Goal: Task Accomplishment & Management: Complete application form

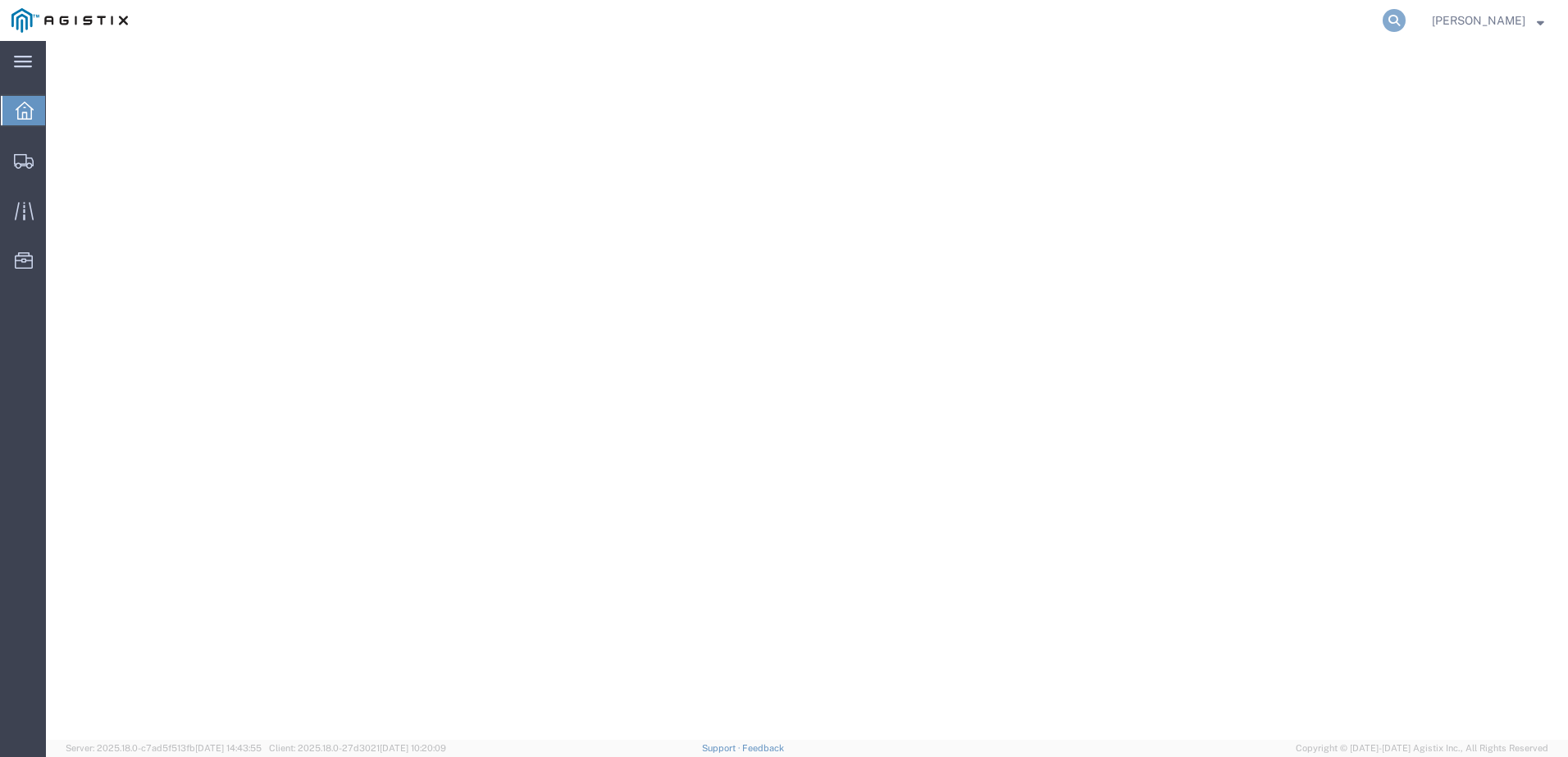
click at [1405, 16] on icon at bounding box center [1393, 20] width 23 height 23
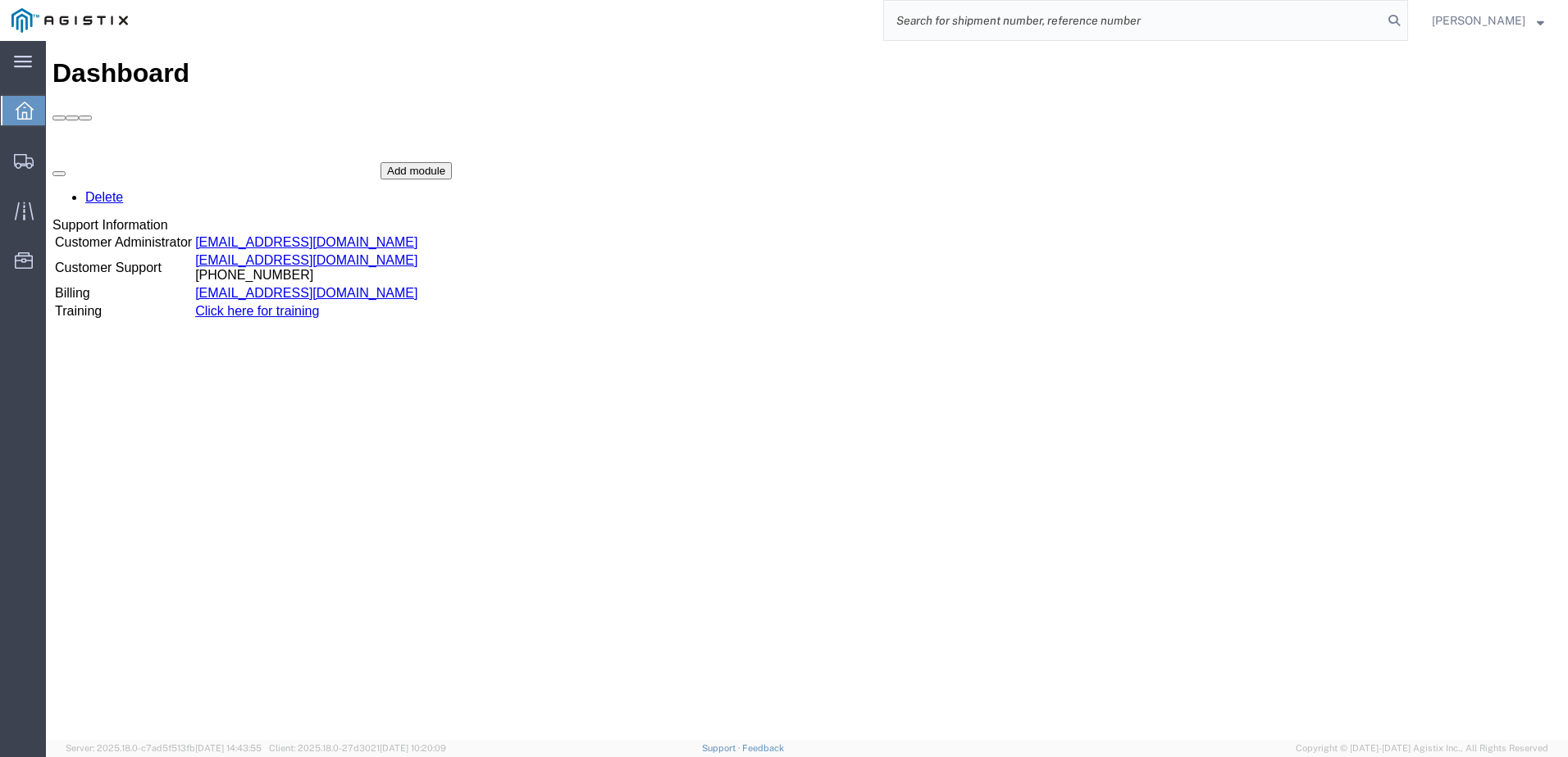
paste input "56729482"
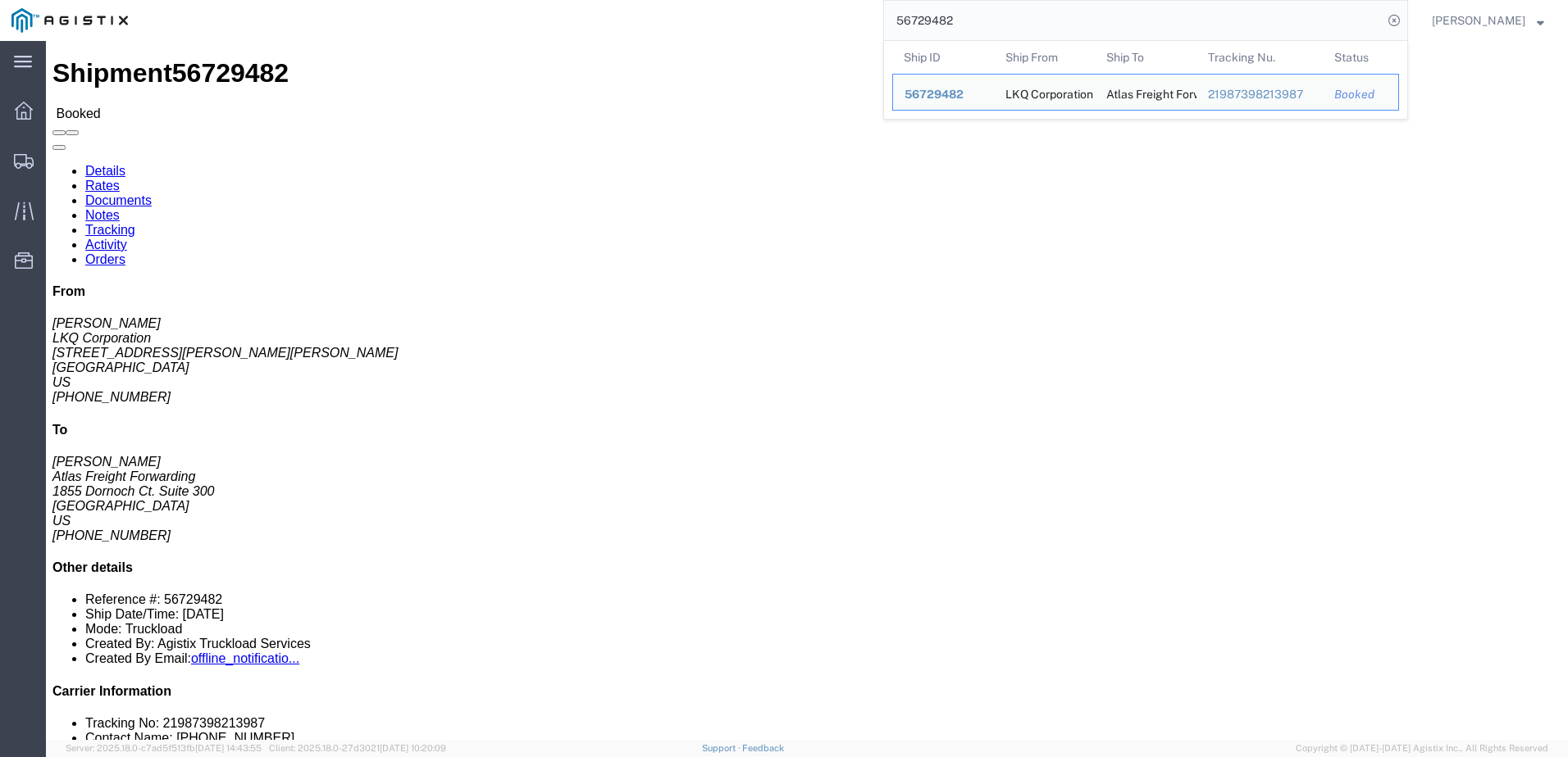
drag, startPoint x: 970, startPoint y: 22, endPoint x: 711, endPoint y: 9, distance: 259.3
click at [718, 4] on div "56729482 Ship ID Ship From Ship To Tracking Nu. Status Ship ID 56729482 Ship Fr…" at bounding box center [773, 21] width 1269 height 41
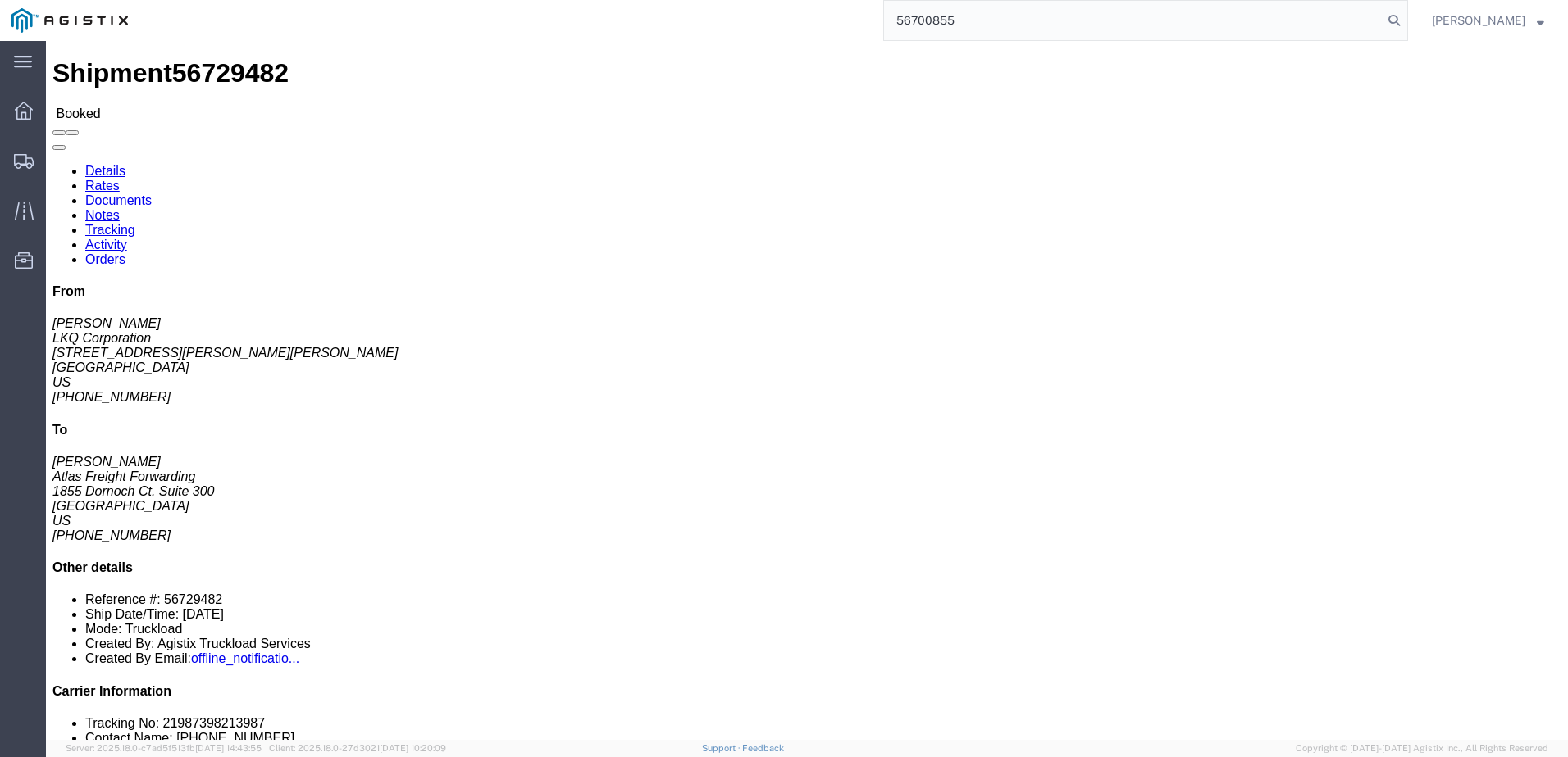
type input "56700855"
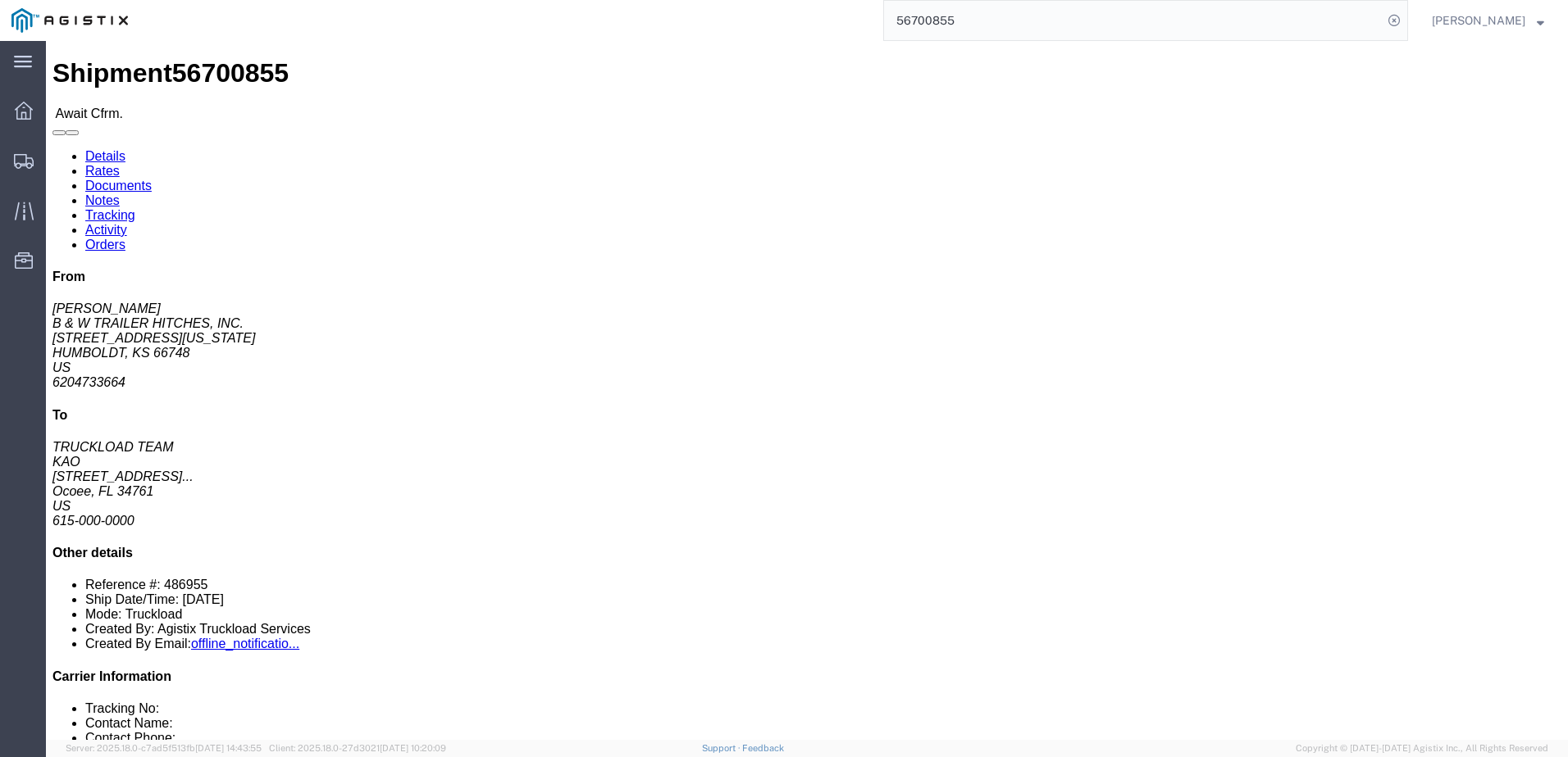
click link "Notes"
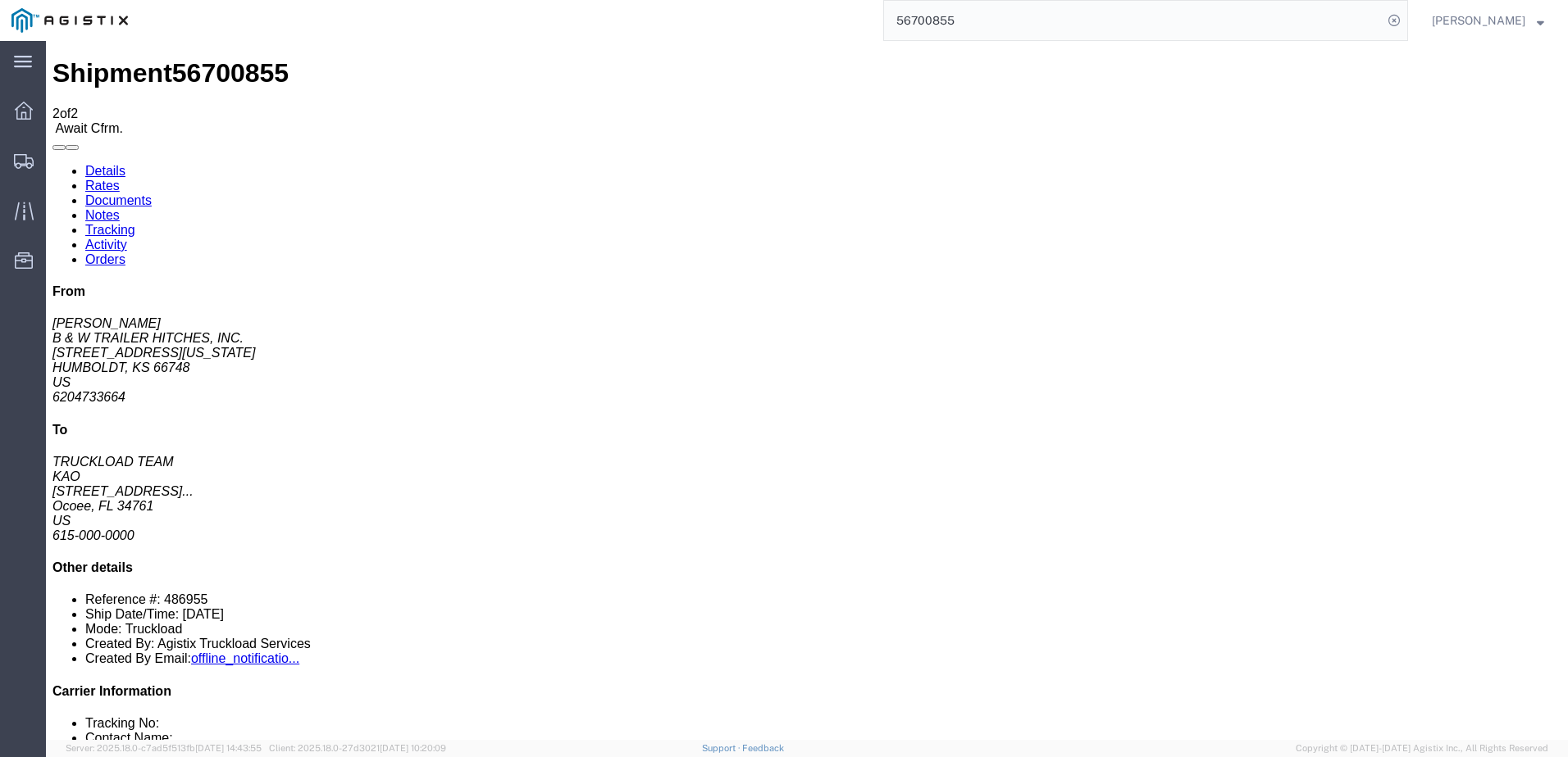
click at [118, 164] on link "Details" at bounding box center [105, 171] width 40 height 14
click link "Rates"
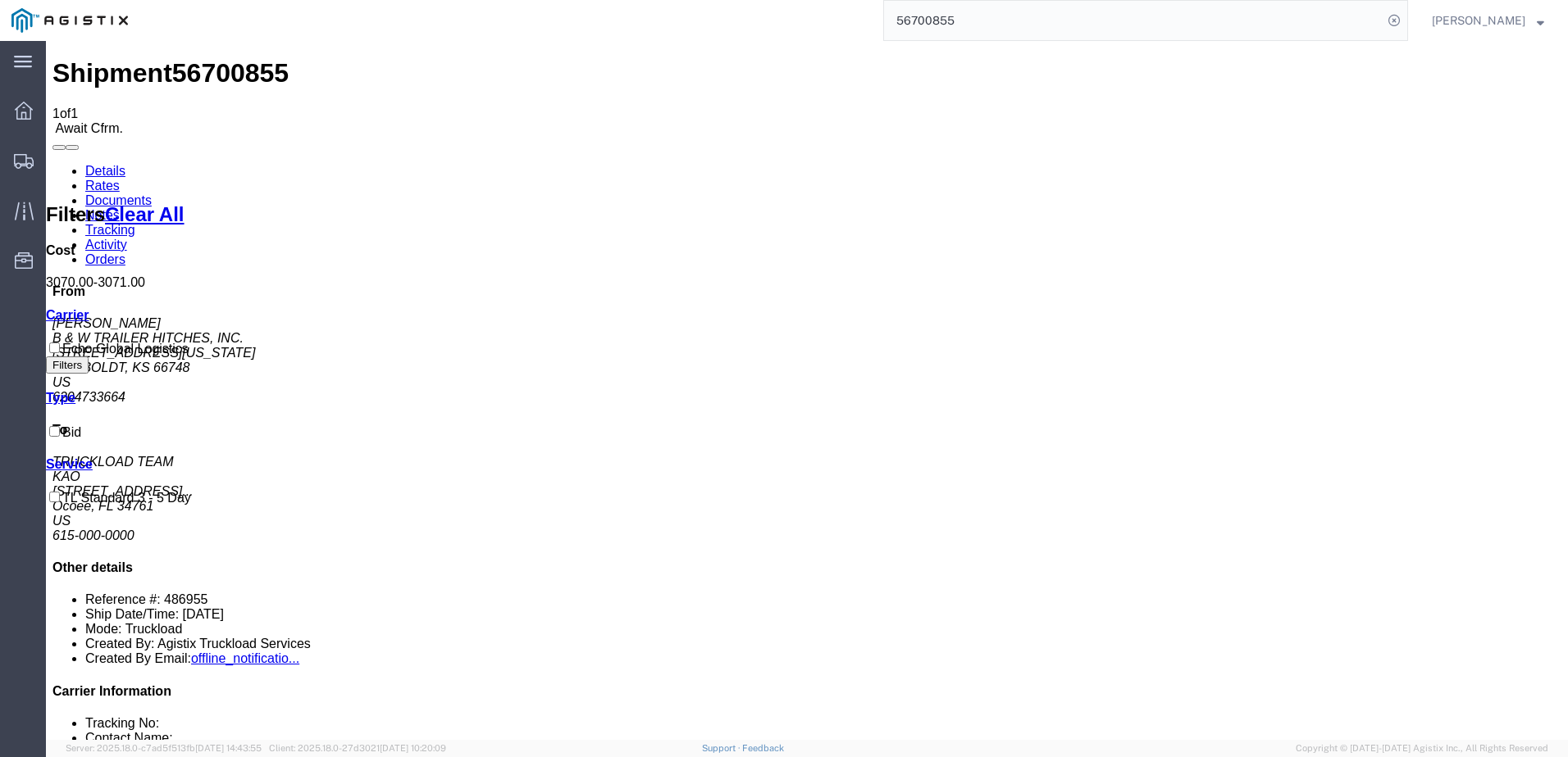
click at [119, 208] on link "Notes" at bounding box center [102, 215] width 35 height 14
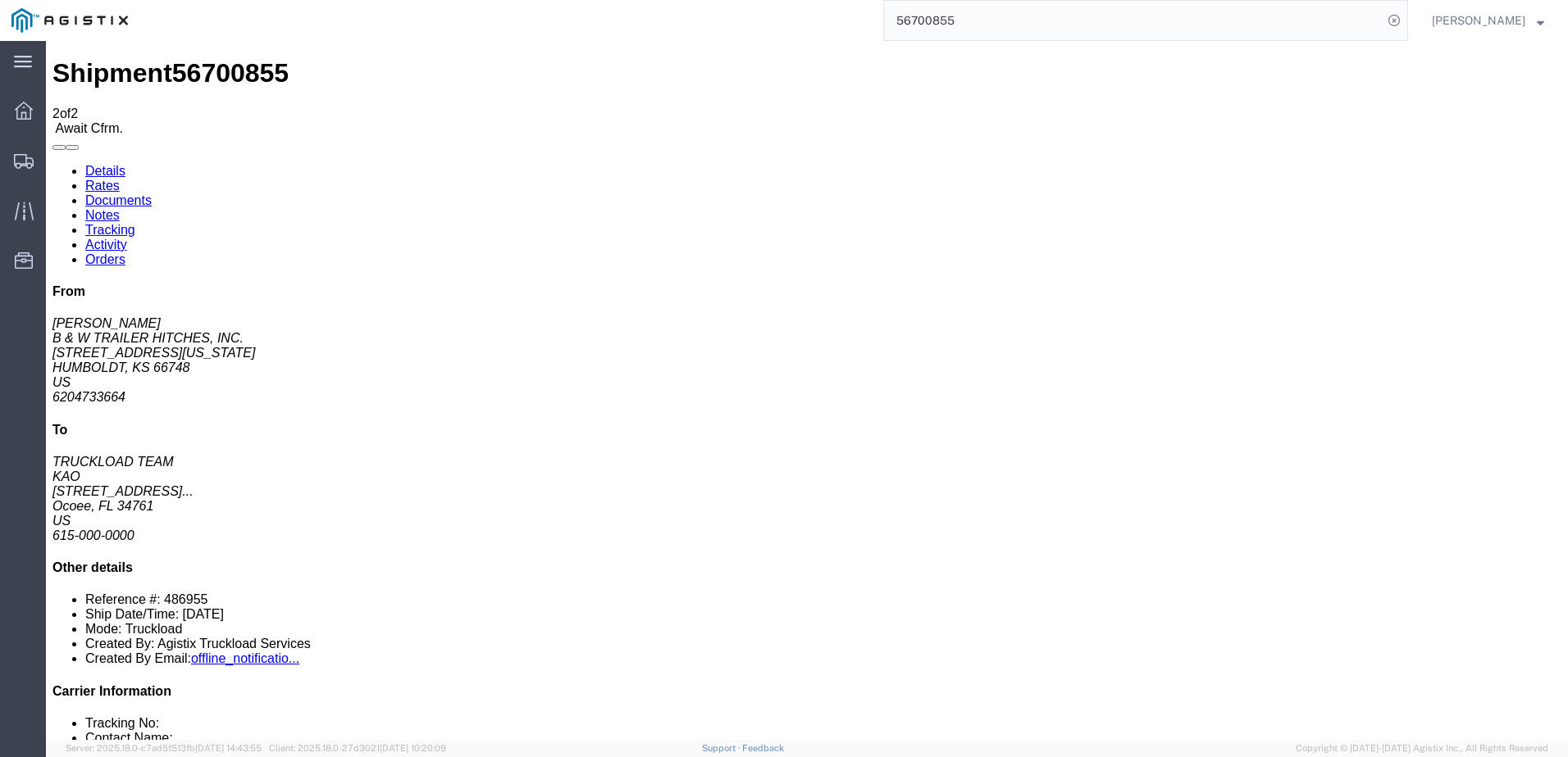
click at [119, 179] on link "Rates" at bounding box center [102, 186] width 35 height 14
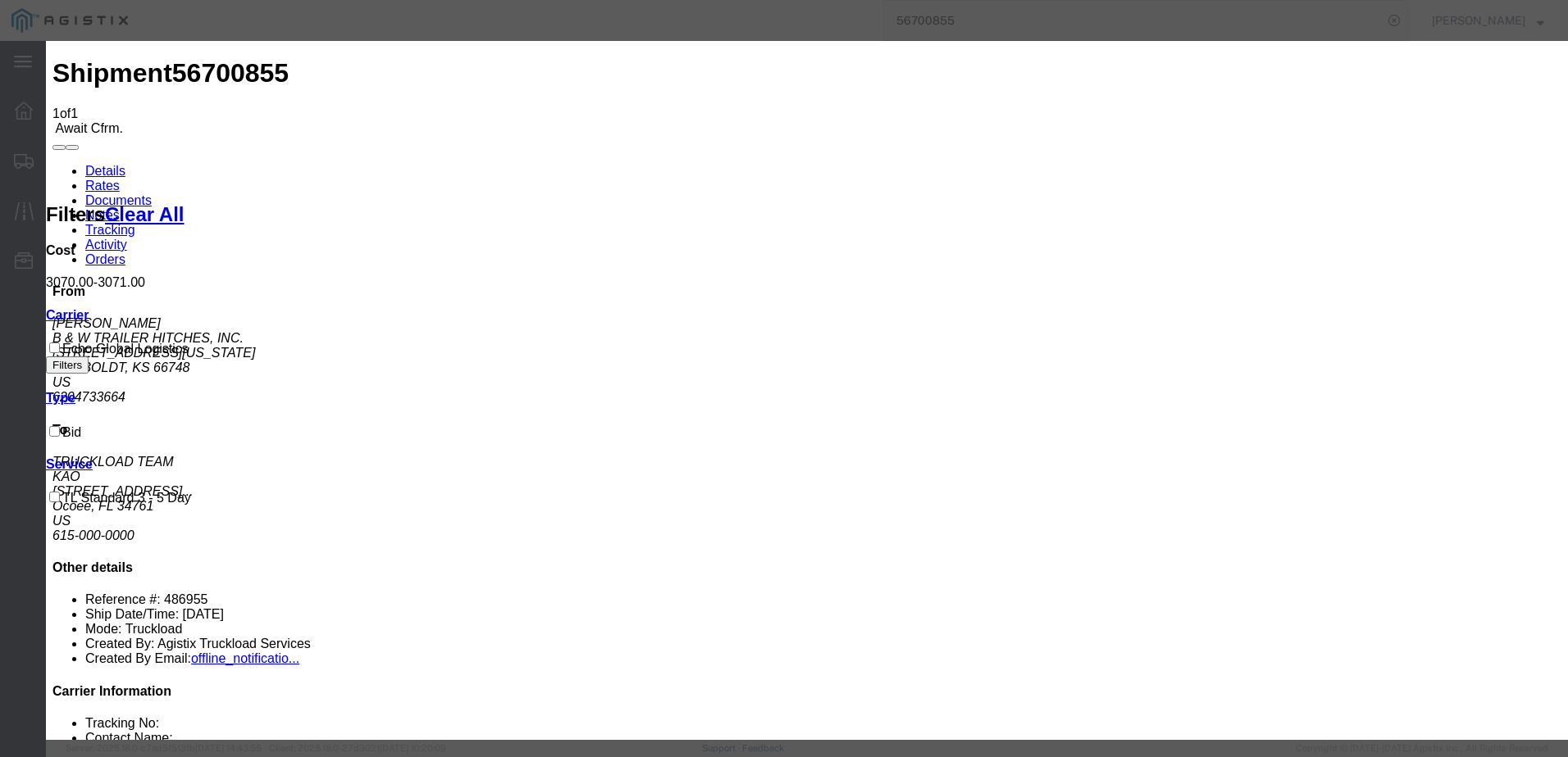
drag, startPoint x: 679, startPoint y: 239, endPoint x: 652, endPoint y: 239, distance: 27.0
type input "64211705"
type input "[PERSON_NAME]"
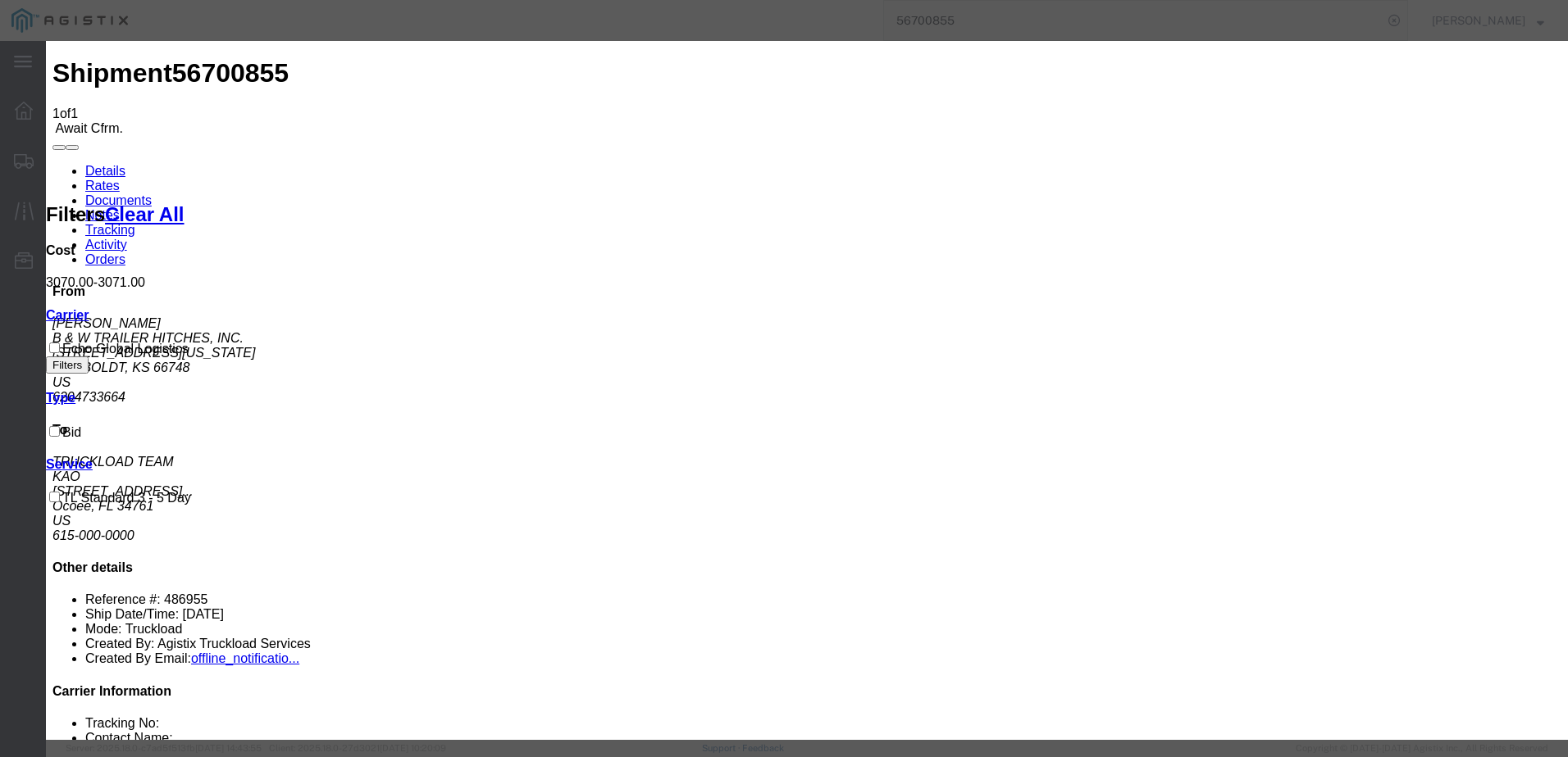
type input "3127686379"
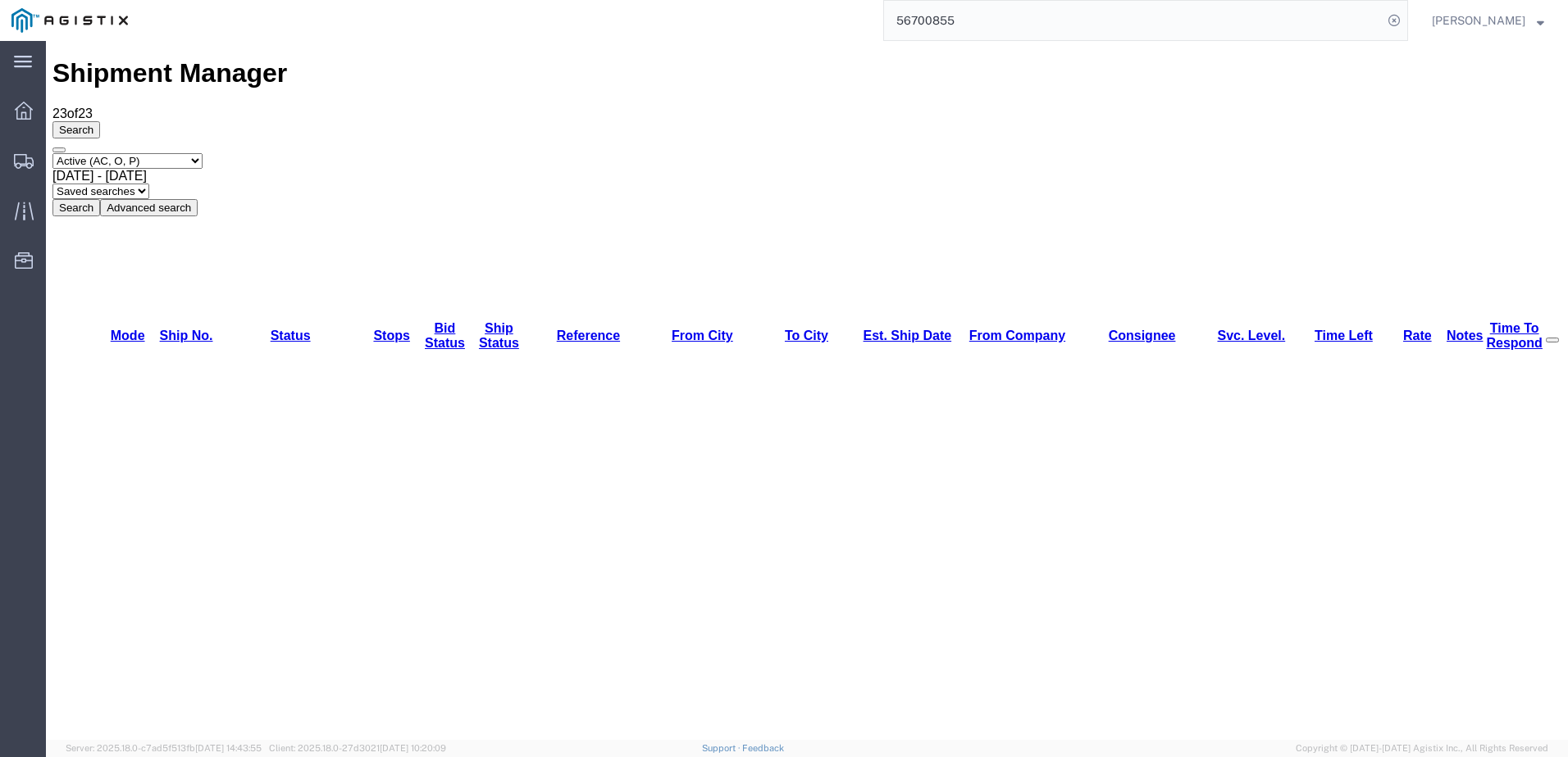
click at [984, 12] on input "56700855" at bounding box center [1133, 21] width 499 height 39
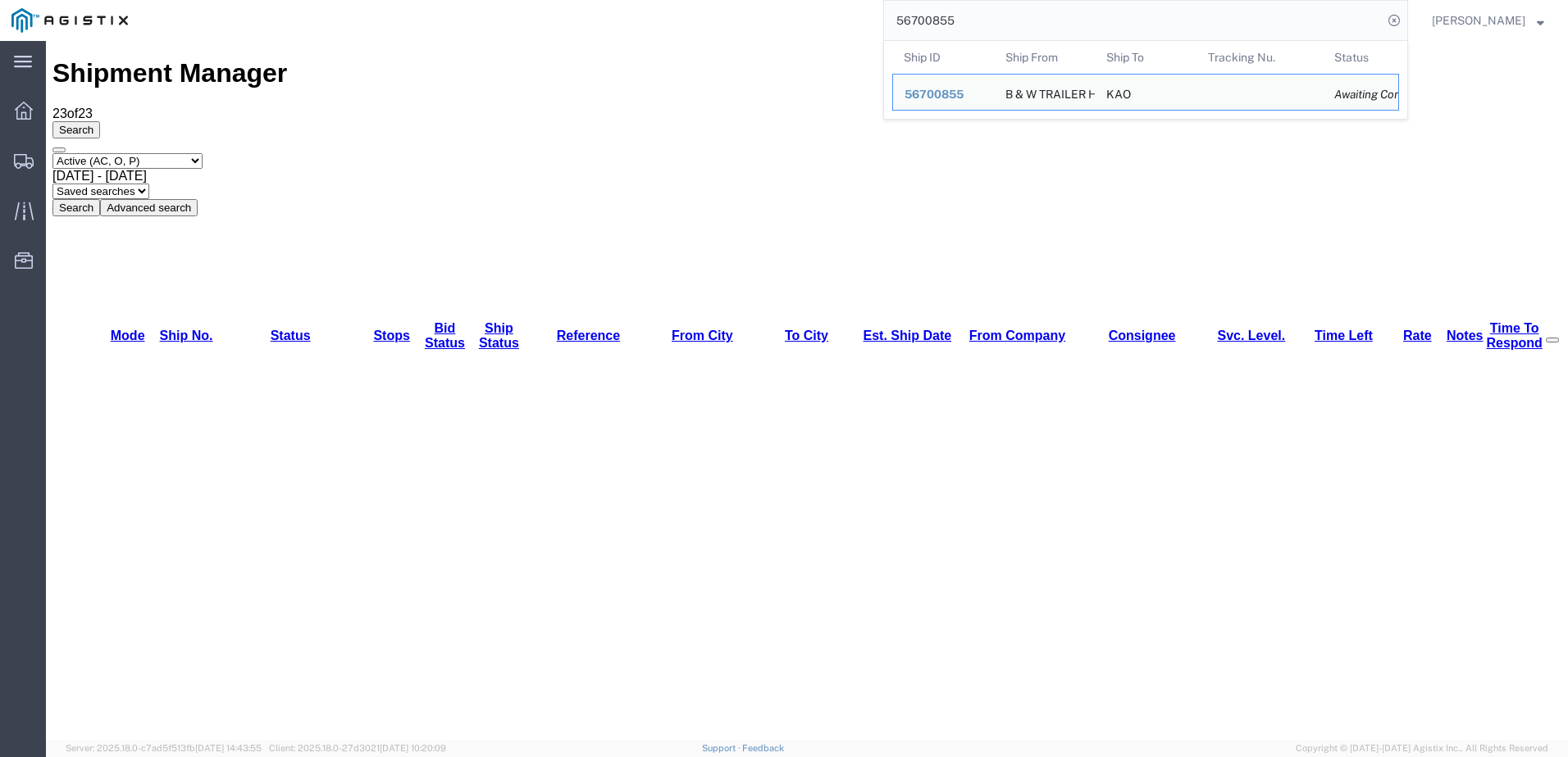
click at [984, 12] on input "56700855" at bounding box center [1133, 21] width 499 height 39
paste input "2298"
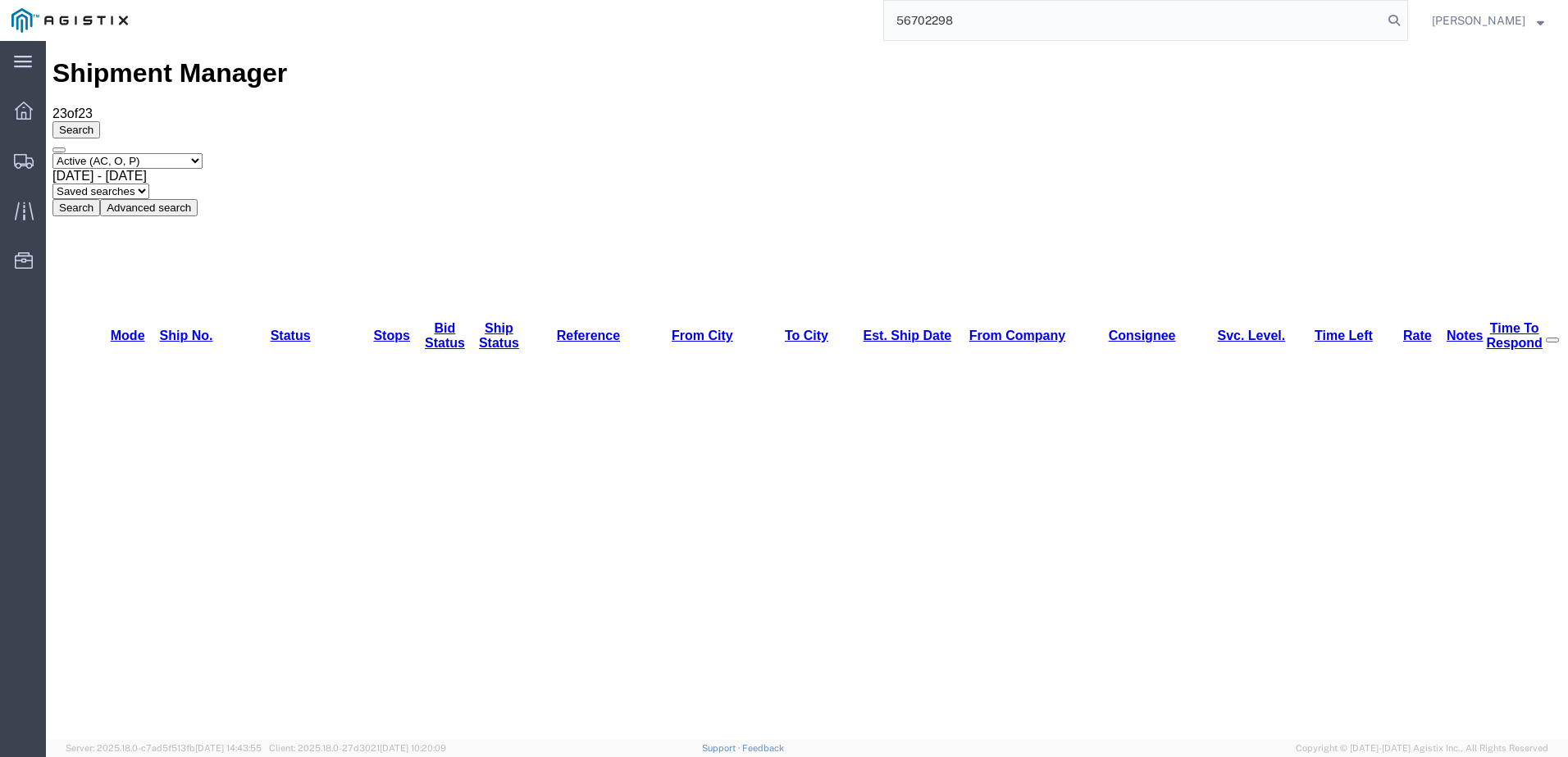
type input "56702298"
